Goal: Task Accomplishment & Management: Manage account settings

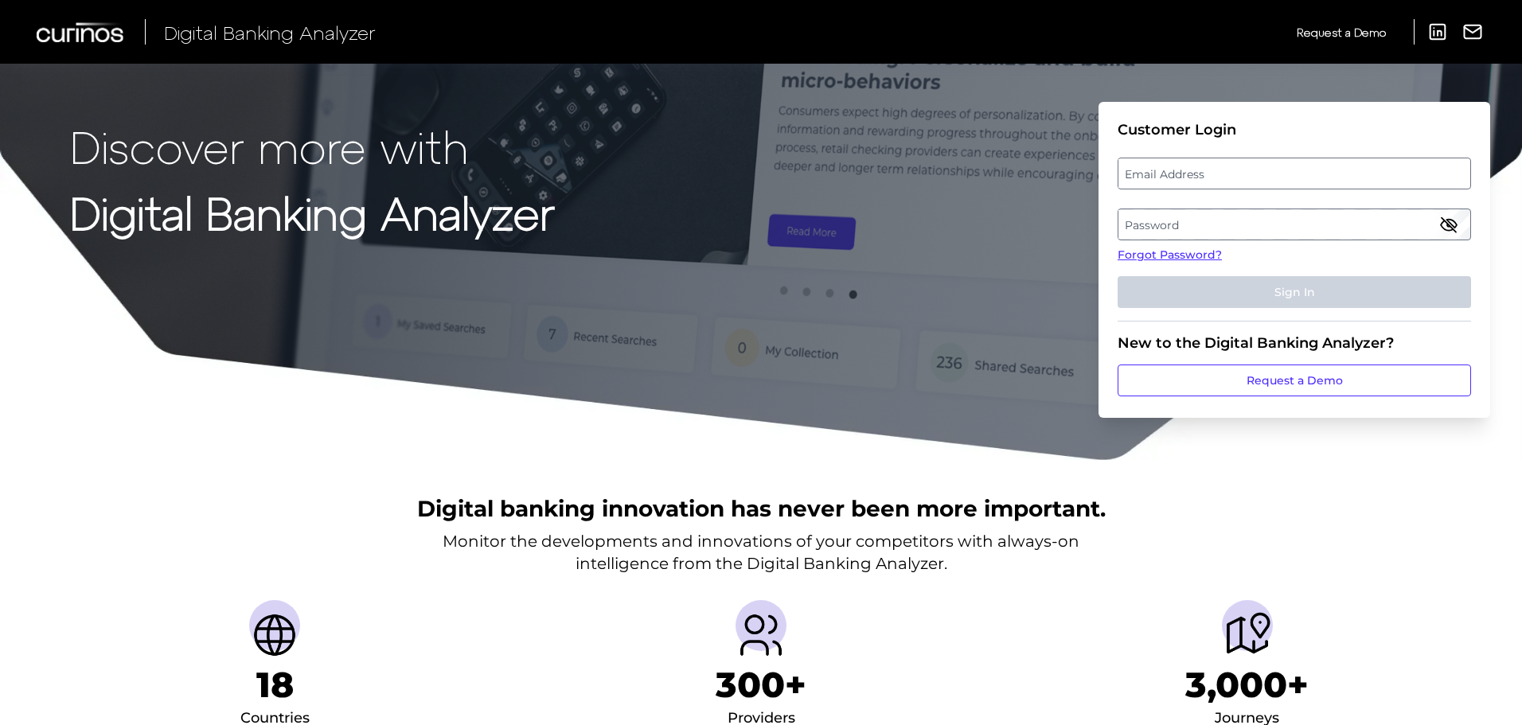
click at [1168, 181] on label "Email Address" at bounding box center [1293, 173] width 351 height 29
click at [1168, 181] on input "email" at bounding box center [1293, 174] width 353 height 32
type input "[EMAIL_ADDRESS][DOMAIN_NAME]"
click at [1182, 221] on label "Password" at bounding box center [1293, 224] width 351 height 29
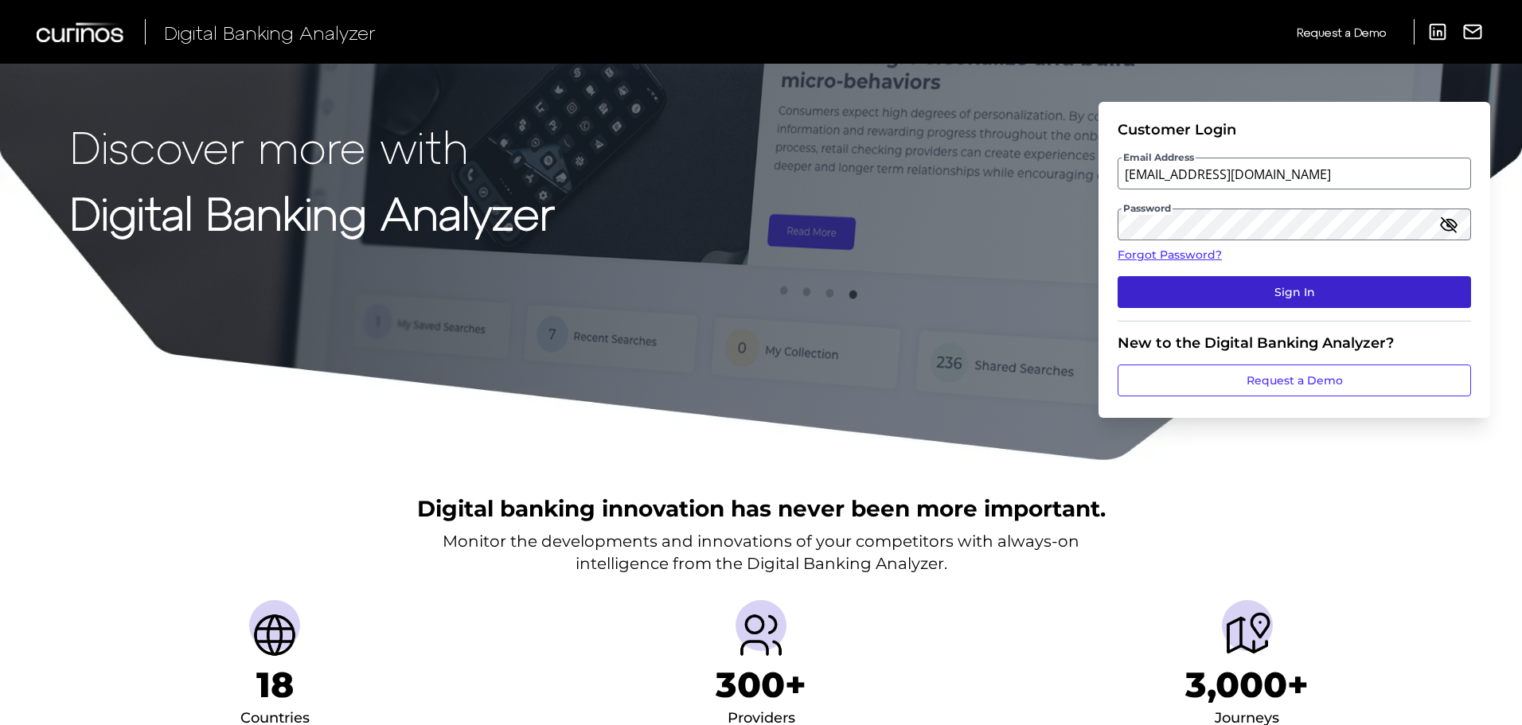
click at [1216, 283] on button "Sign In" at bounding box center [1293, 292] width 353 height 32
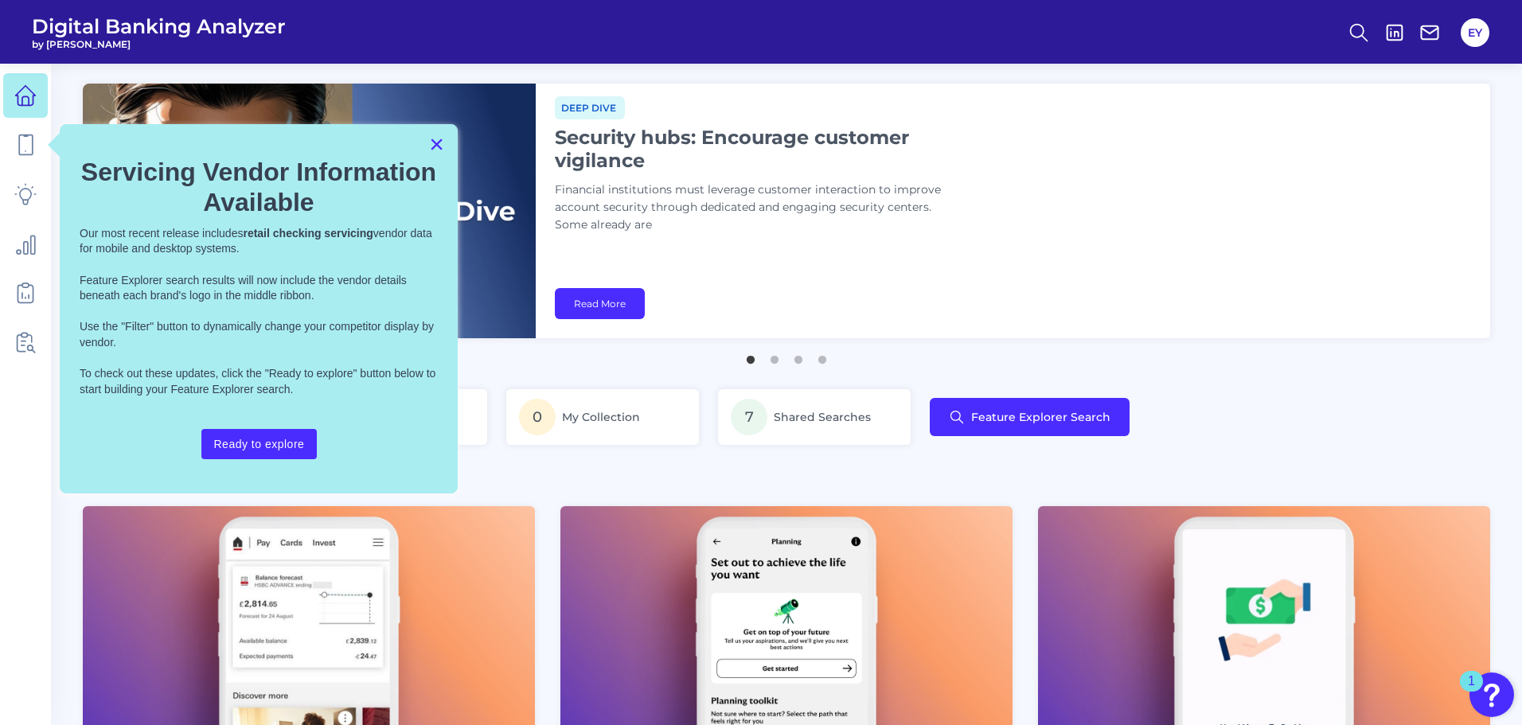
click at [432, 141] on button "×" at bounding box center [436, 143] width 15 height 25
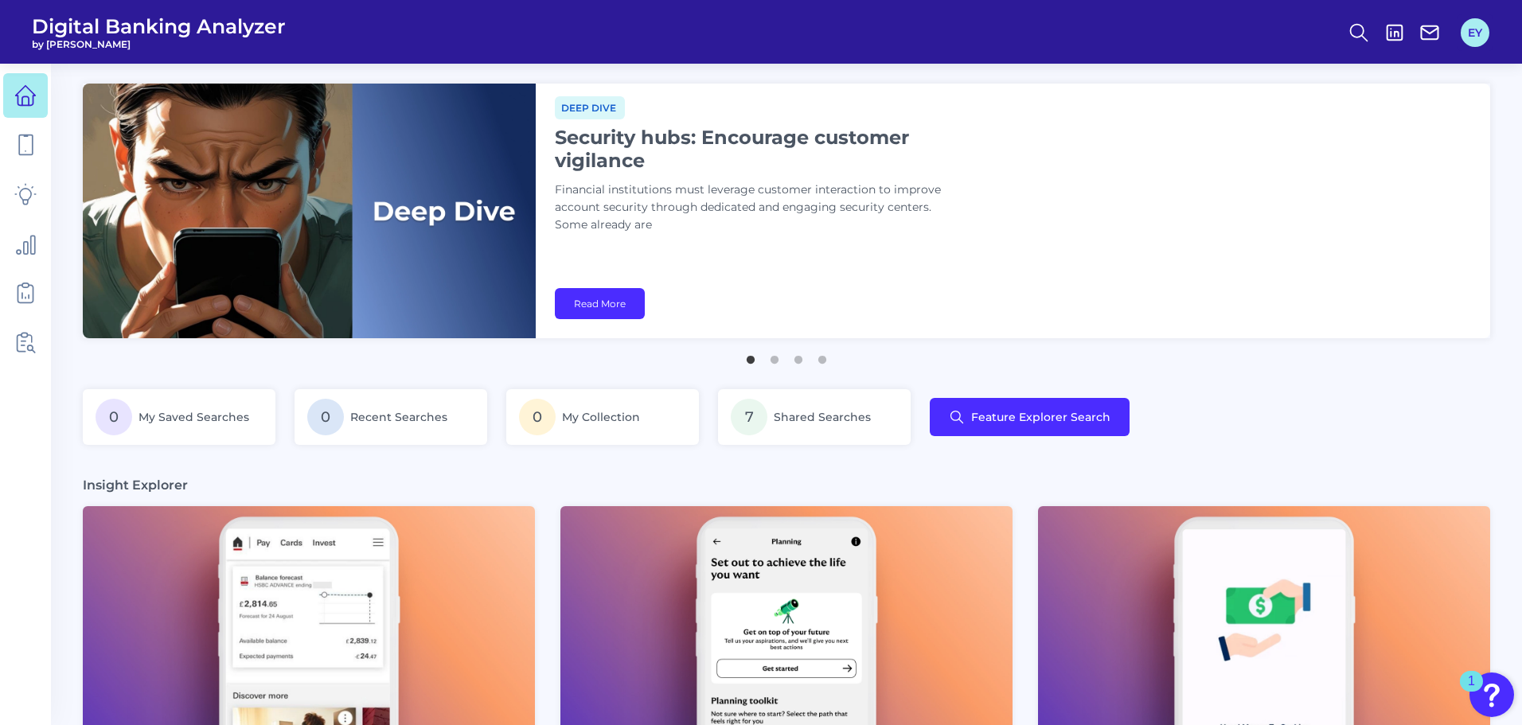
click at [1477, 33] on button "EY" at bounding box center [1474, 32] width 29 height 29
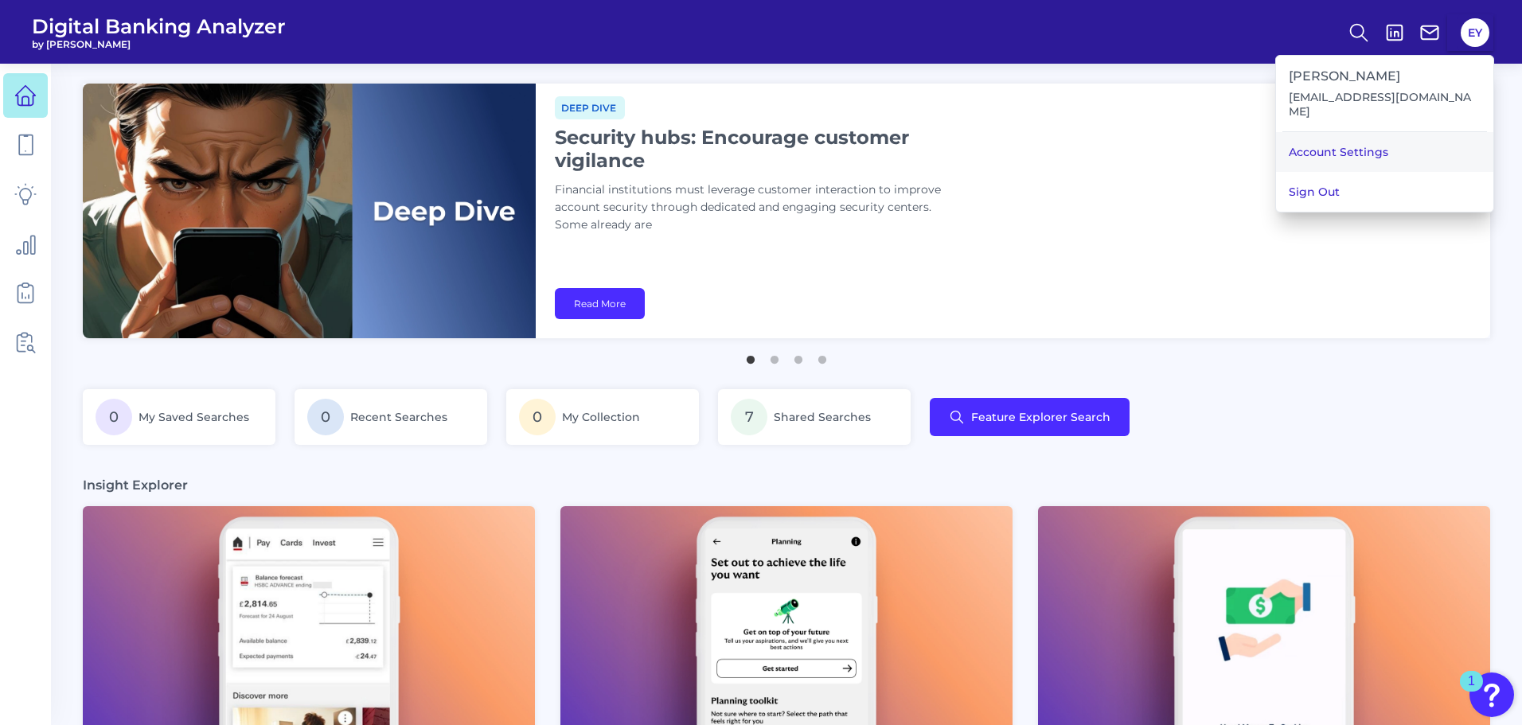
click at [1401, 134] on link "Account Settings" at bounding box center [1384, 152] width 217 height 40
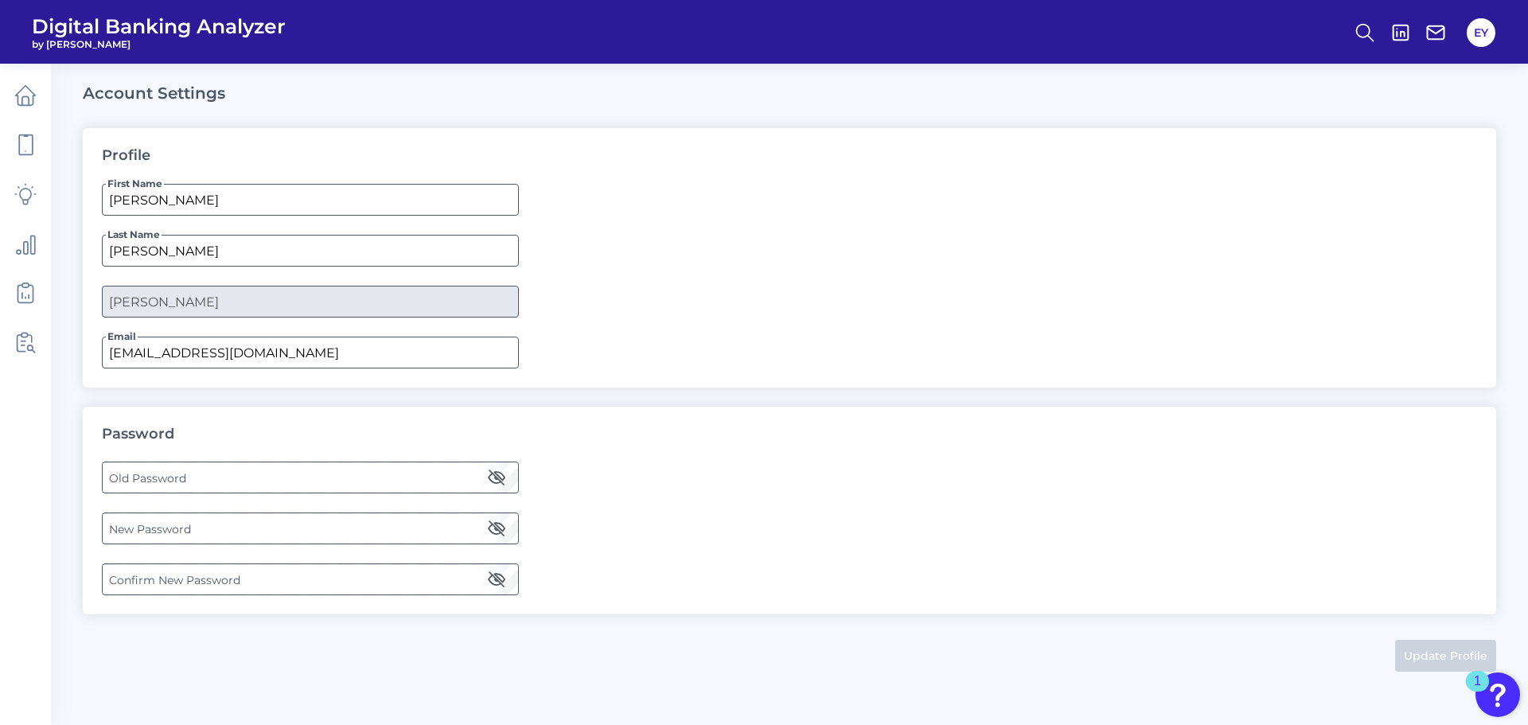
click at [213, 481] on label "Old Password" at bounding box center [310, 477] width 415 height 29
click at [149, 530] on label "New Password" at bounding box center [310, 528] width 415 height 29
click at [143, 566] on label "Confirm New Password" at bounding box center [310, 579] width 415 height 29
click at [1433, 651] on button "Update Profile" at bounding box center [1445, 656] width 101 height 32
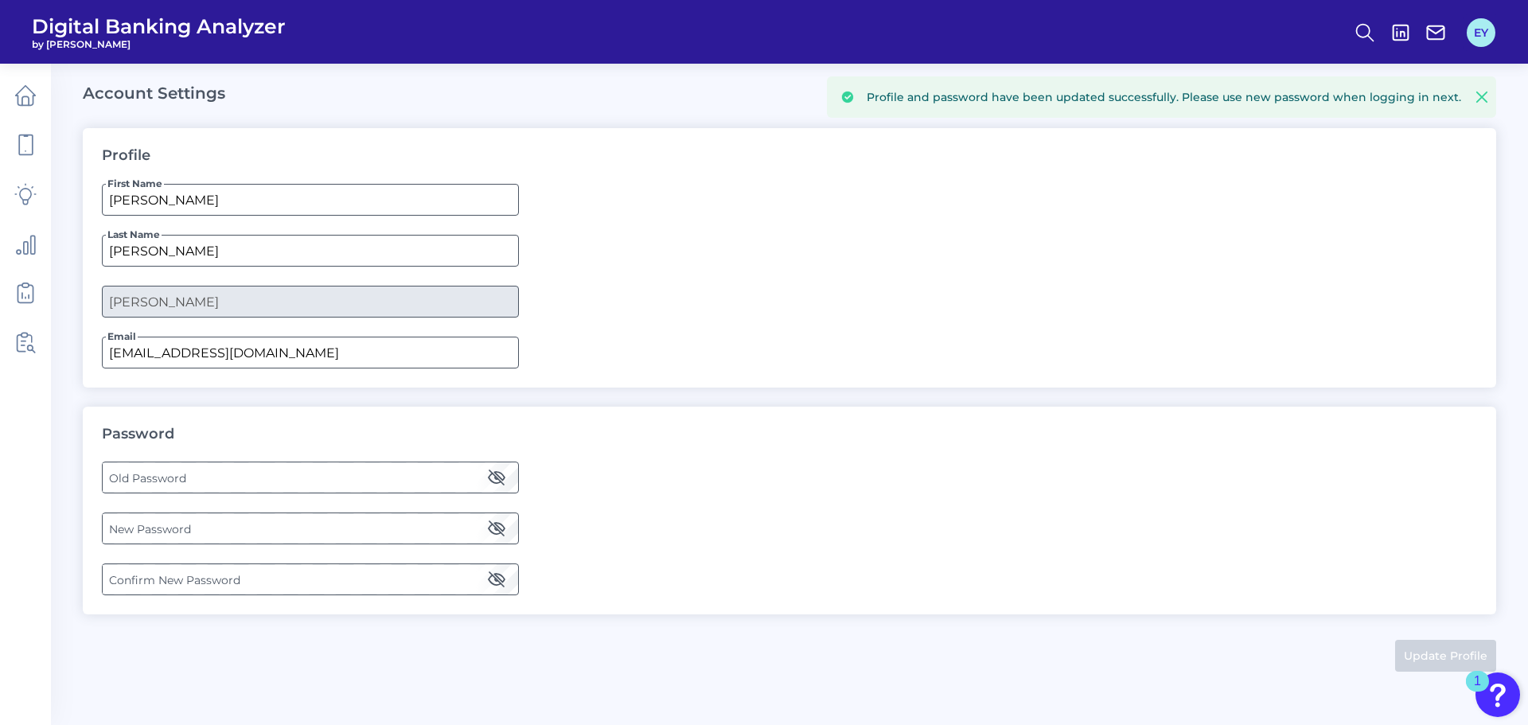
click at [1480, 45] on button "EY" at bounding box center [1481, 32] width 29 height 29
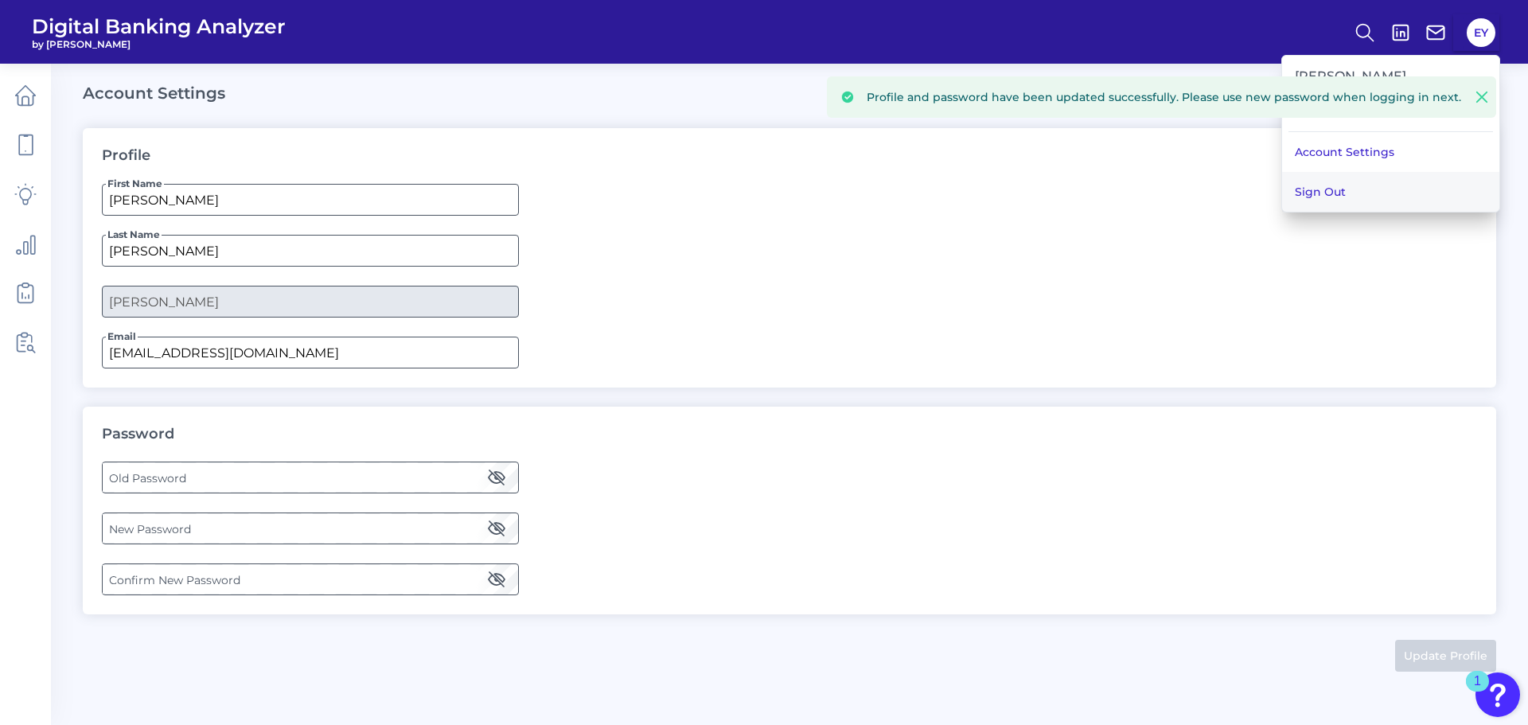
click at [1383, 172] on button "Sign Out" at bounding box center [1390, 192] width 217 height 40
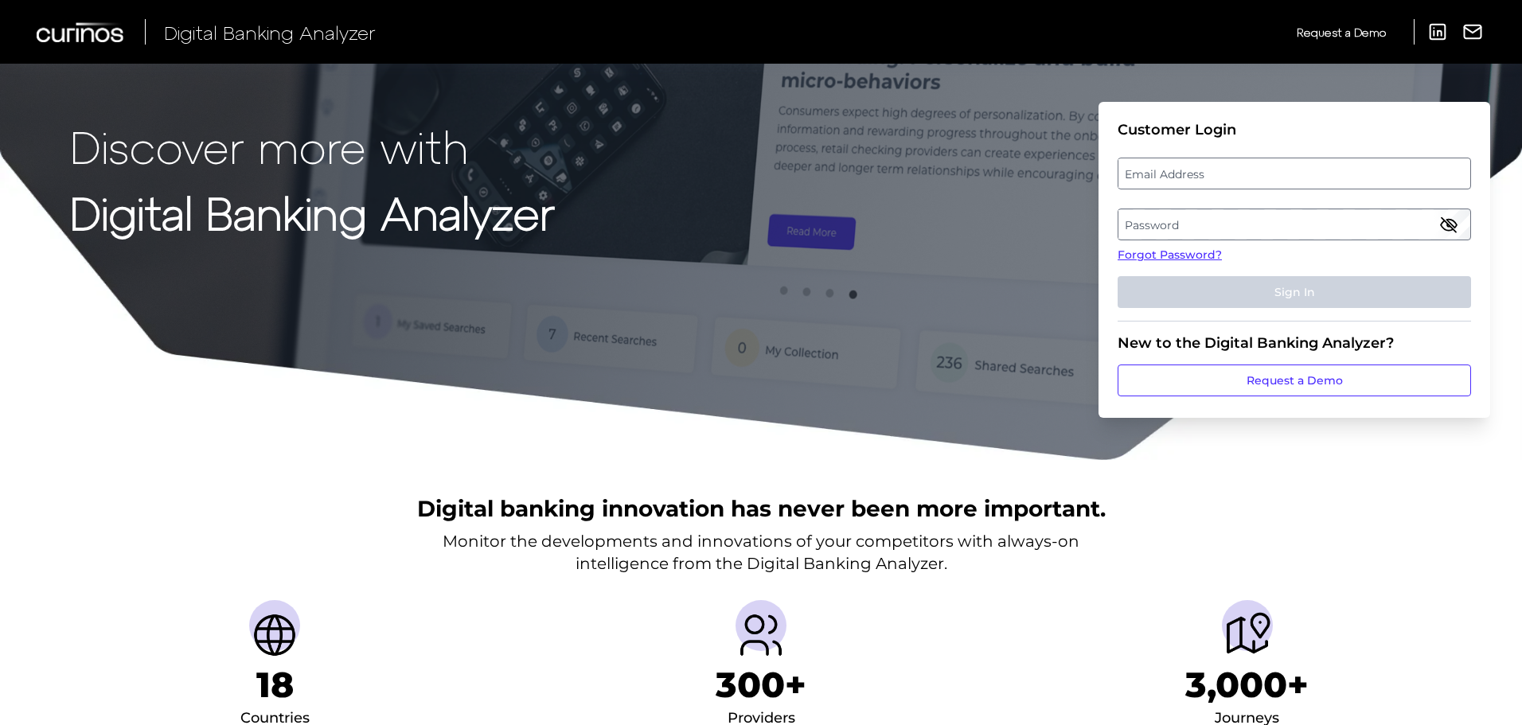
click at [1182, 173] on label "Email Address" at bounding box center [1293, 173] width 351 height 29
click at [1182, 173] on input "email" at bounding box center [1293, 174] width 353 height 32
type input "[EMAIL_ADDRESS][DOMAIN_NAME]"
click at [1253, 226] on label "Password" at bounding box center [1293, 224] width 351 height 29
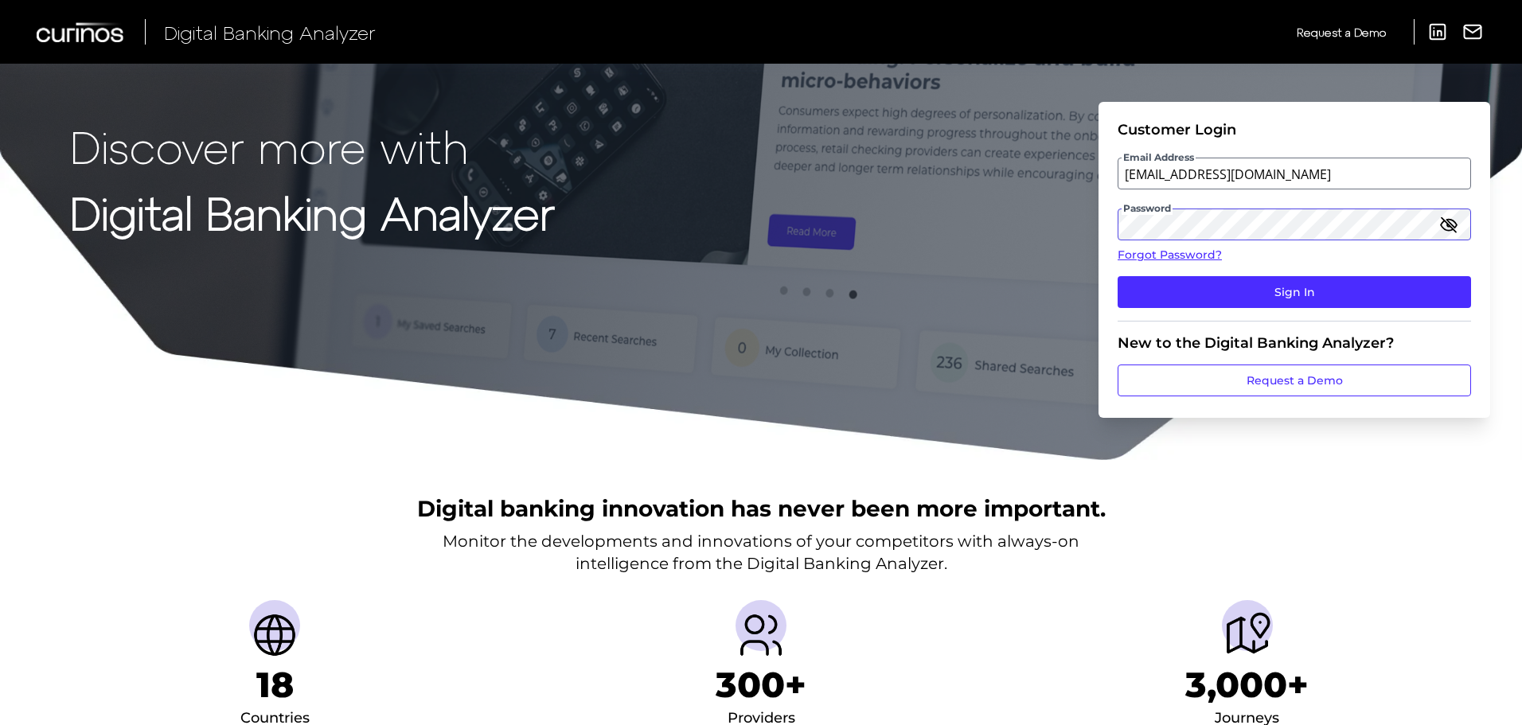
click at [1117, 276] on button "Sign In" at bounding box center [1293, 292] width 353 height 32
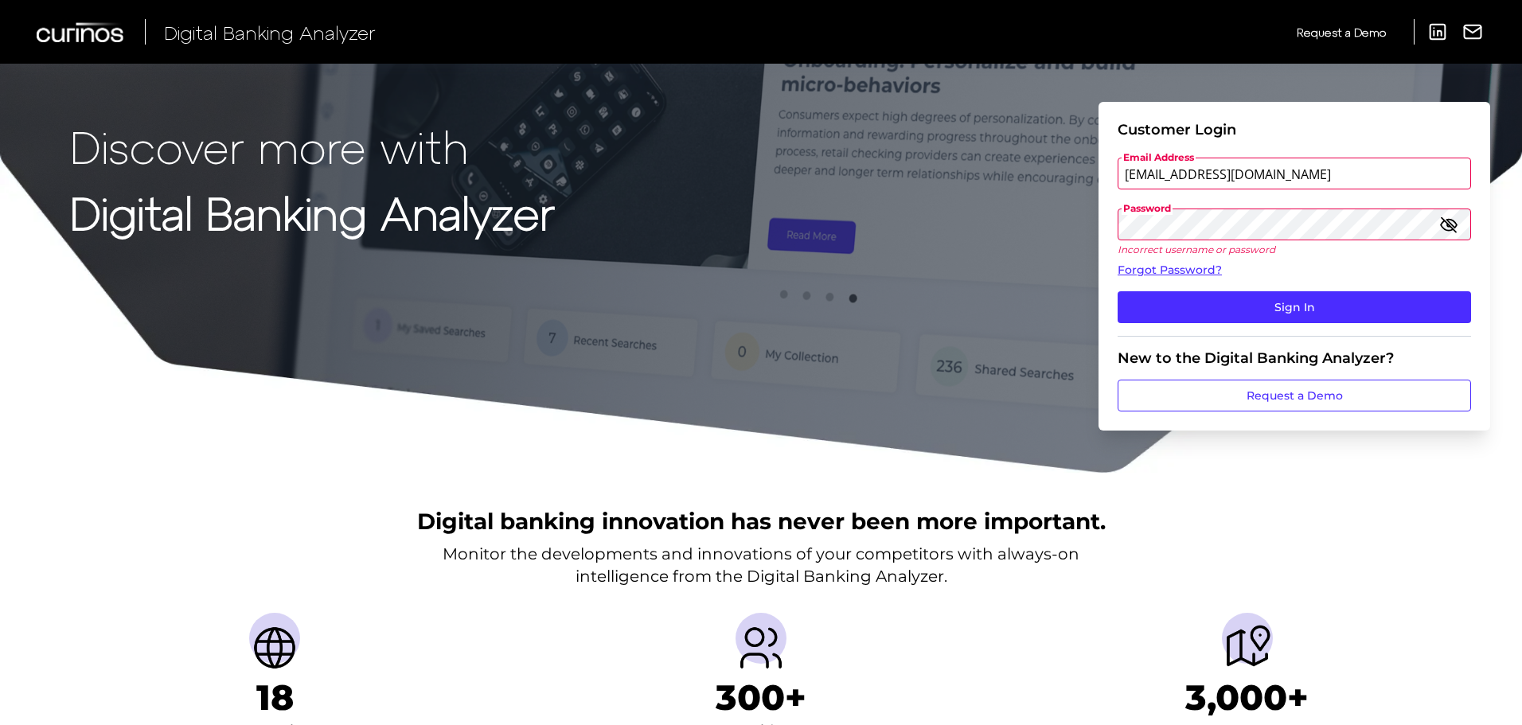
click at [1117, 291] on button "Sign In" at bounding box center [1293, 307] width 353 height 32
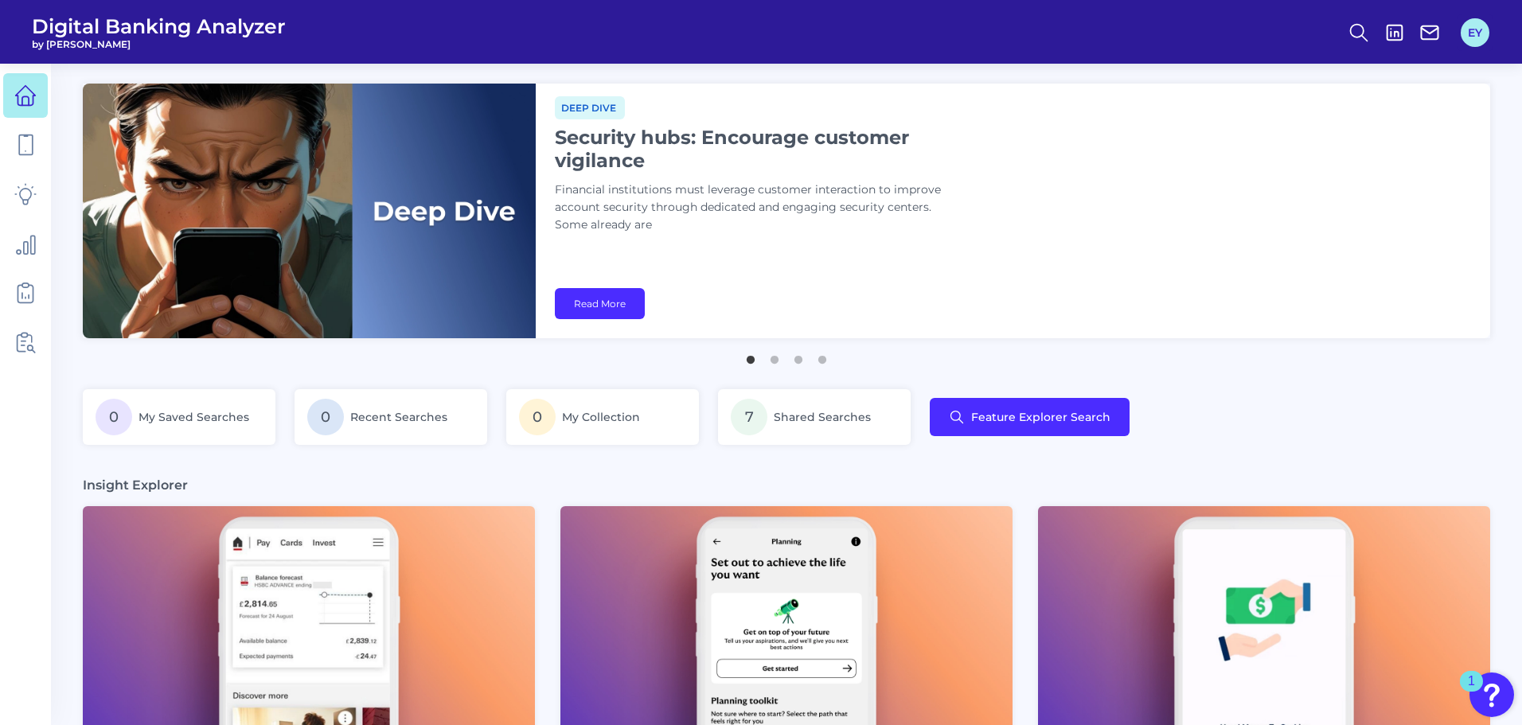
click at [1483, 35] on button "EY" at bounding box center [1474, 32] width 29 height 29
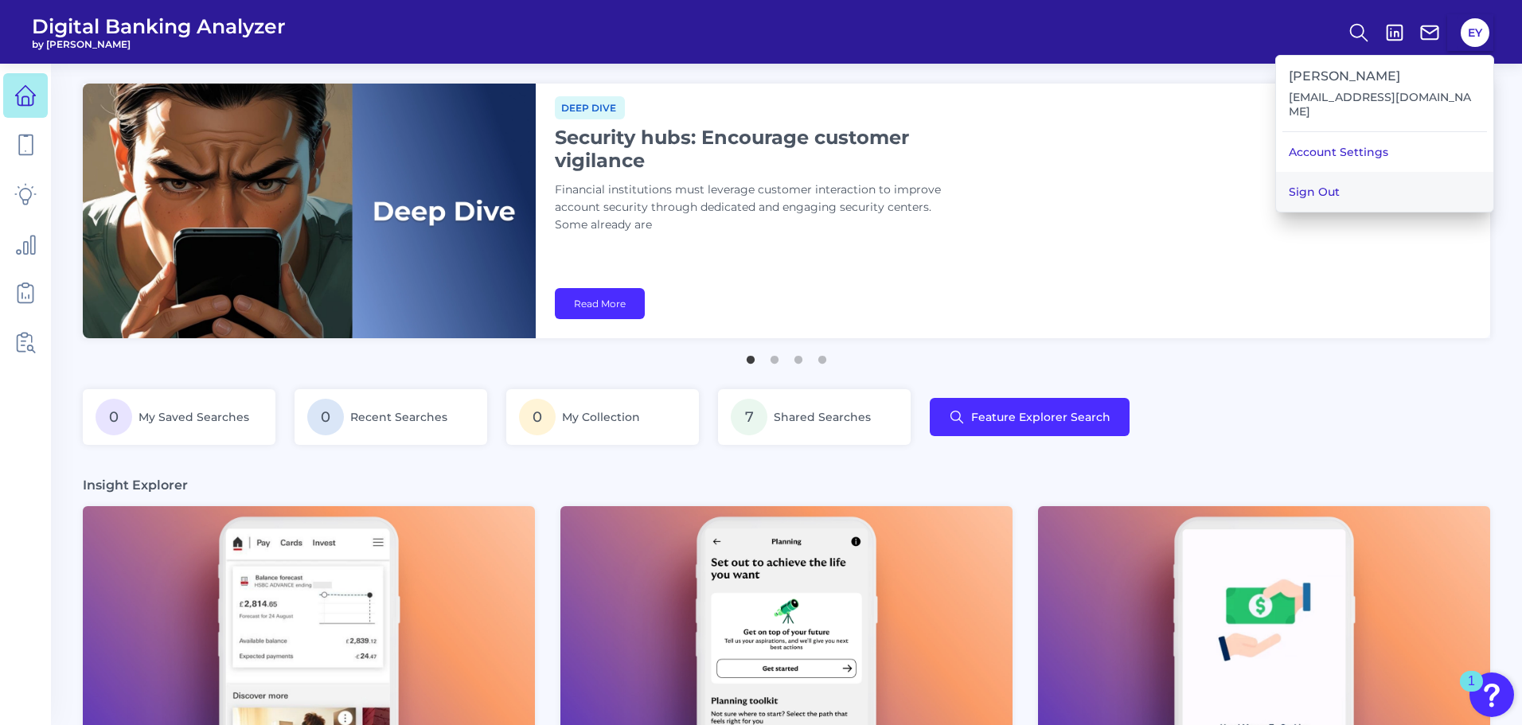
click at [1379, 183] on button "Sign Out" at bounding box center [1384, 192] width 217 height 40
